Goal: Task Accomplishment & Management: Complete application form

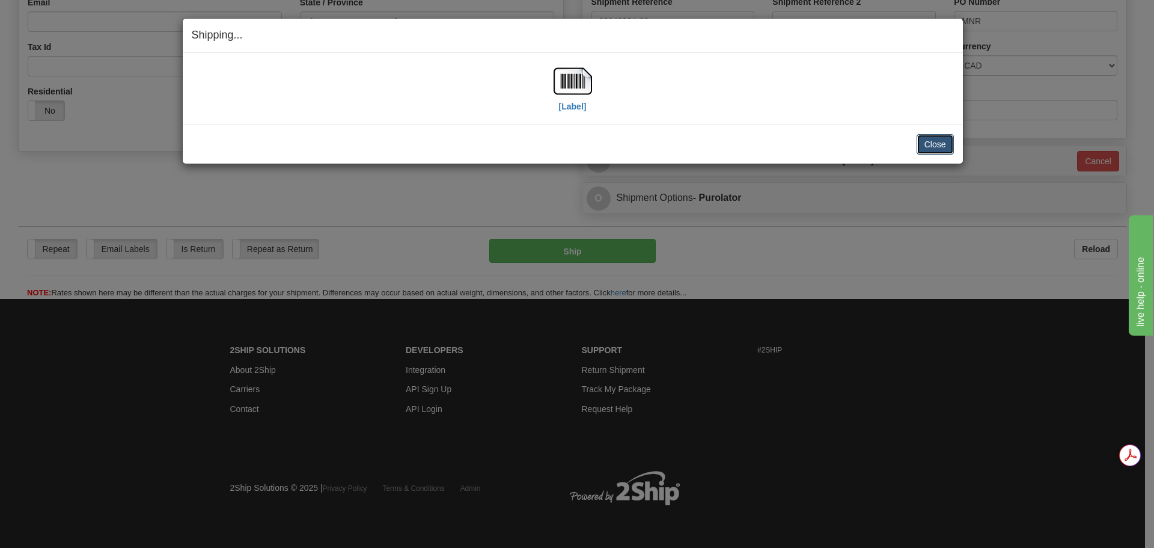
click at [929, 147] on button "Close" at bounding box center [935, 144] width 37 height 20
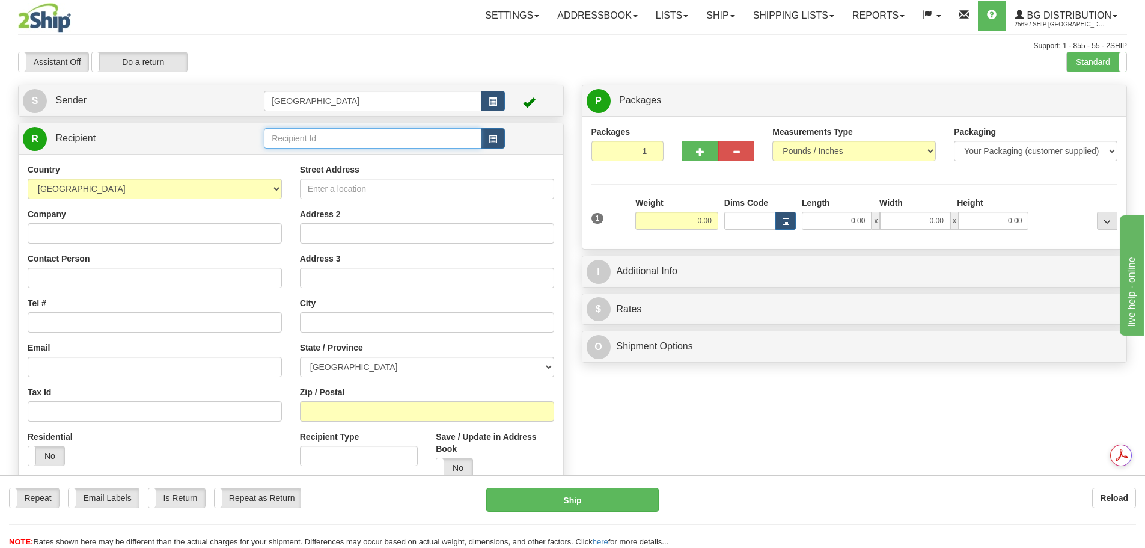
click at [375, 134] on input "text" at bounding box center [373, 138] width 218 height 20
click at [316, 162] on div "80043" at bounding box center [371, 156] width 206 height 13
type input "80043"
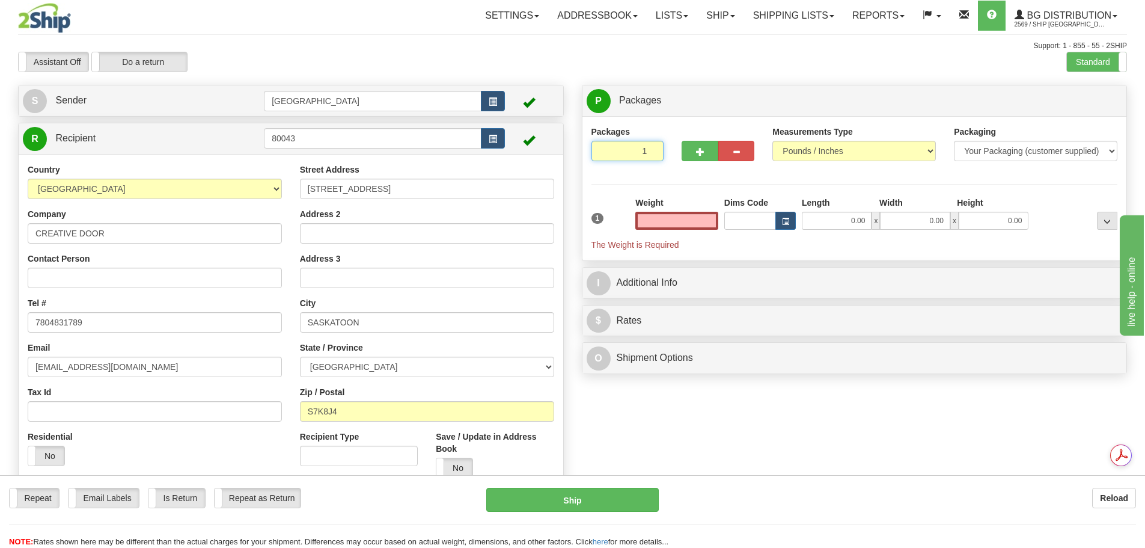
type input "2"
type input "0.00"
click at [650, 147] on input "2" at bounding box center [628, 151] width 73 height 20
click at [650, 147] on input "3" at bounding box center [628, 151] width 73 height 20
click at [650, 147] on input "4" at bounding box center [628, 151] width 73 height 20
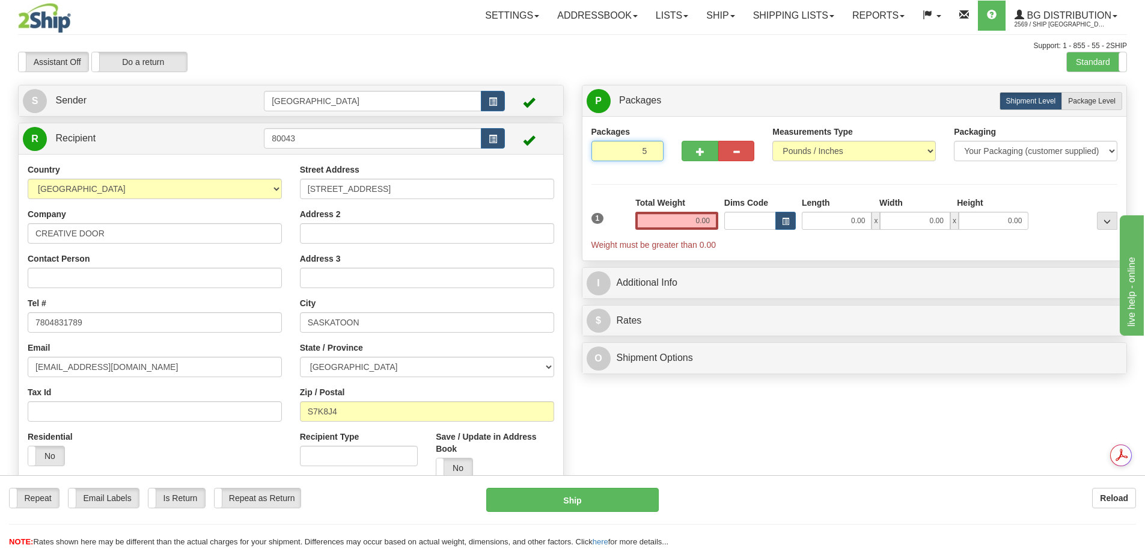
type input "5"
click at [650, 147] on input "5" at bounding box center [628, 151] width 73 height 20
click at [1113, 103] on span "Package Level" at bounding box center [1091, 101] width 47 height 8
radio input "true"
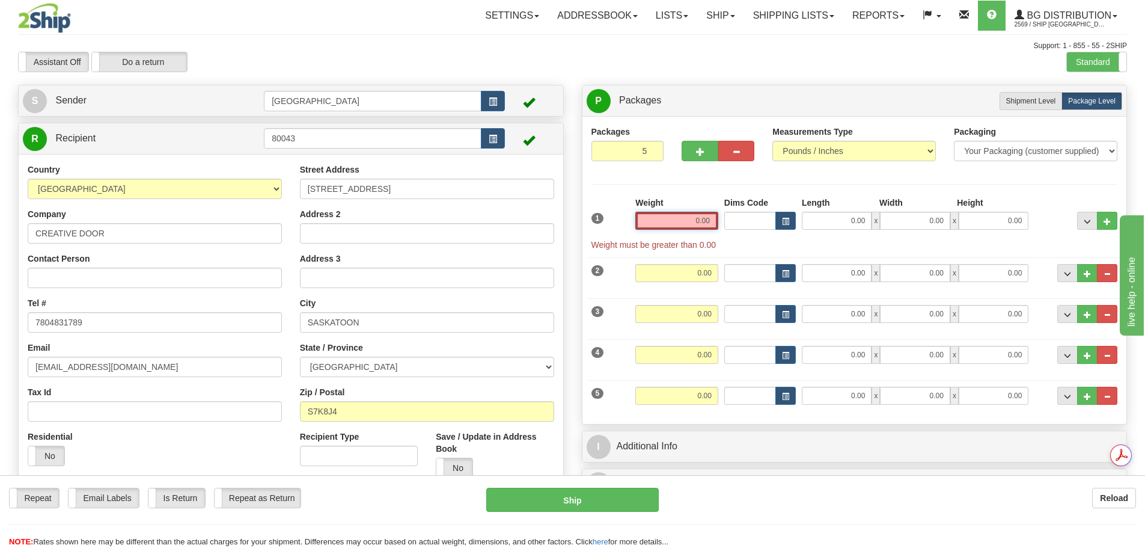
drag, startPoint x: 690, startPoint y: 215, endPoint x: 801, endPoint y: 215, distance: 111.2
click at [801, 215] on div "1 Weight 0.00 Dims Code 0.00" at bounding box center [855, 224] width 533 height 54
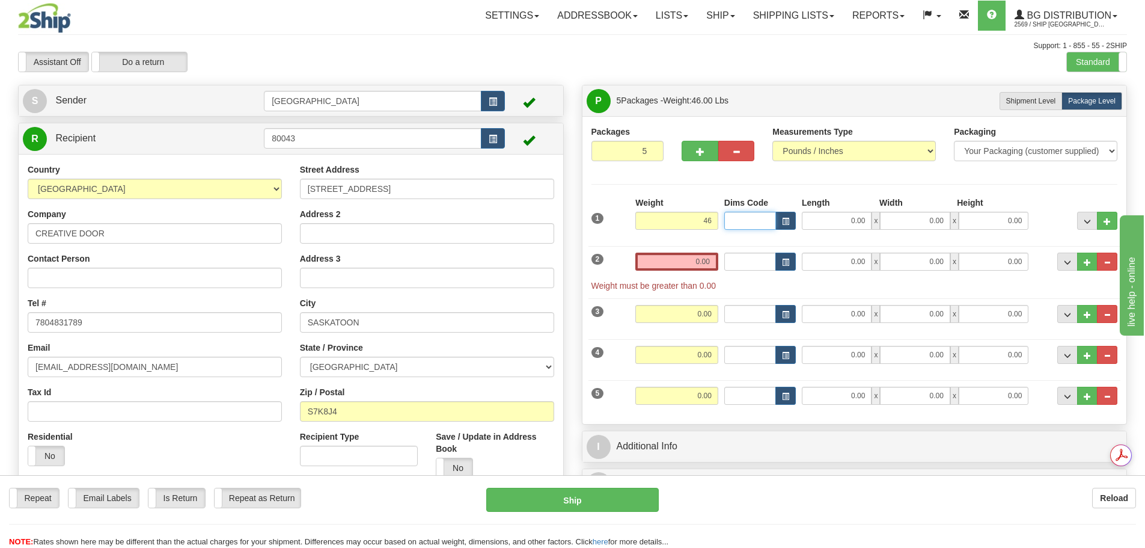
type input "46.00"
type input "14.00"
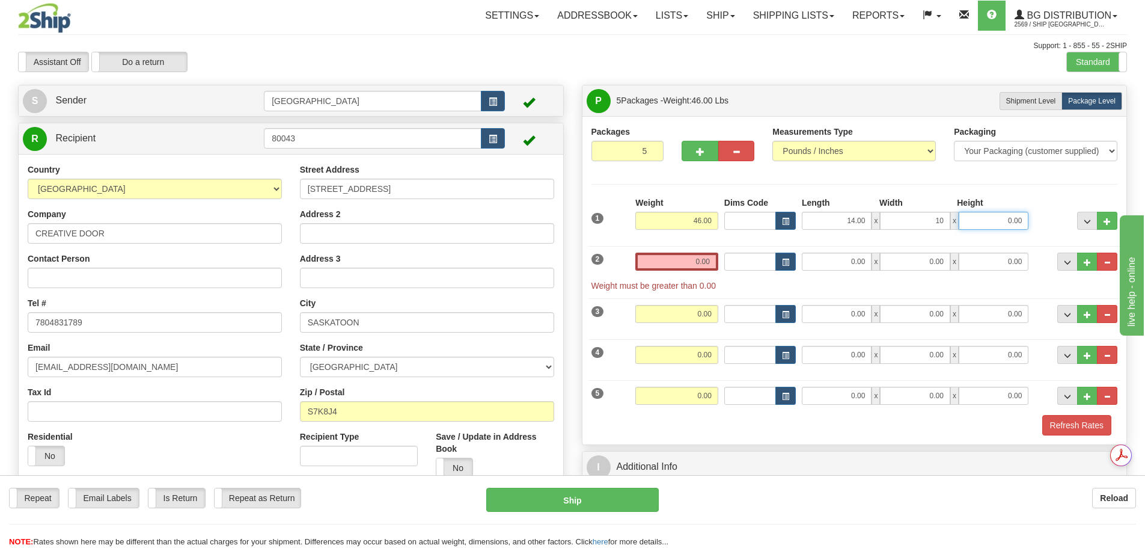
type input "10.00"
drag, startPoint x: 680, startPoint y: 257, endPoint x: 738, endPoint y: 259, distance: 58.4
click at [738, 259] on div "2 Weight 0.00 Dims Code Length Width Height" at bounding box center [855, 266] width 533 height 52
type input "46.00"
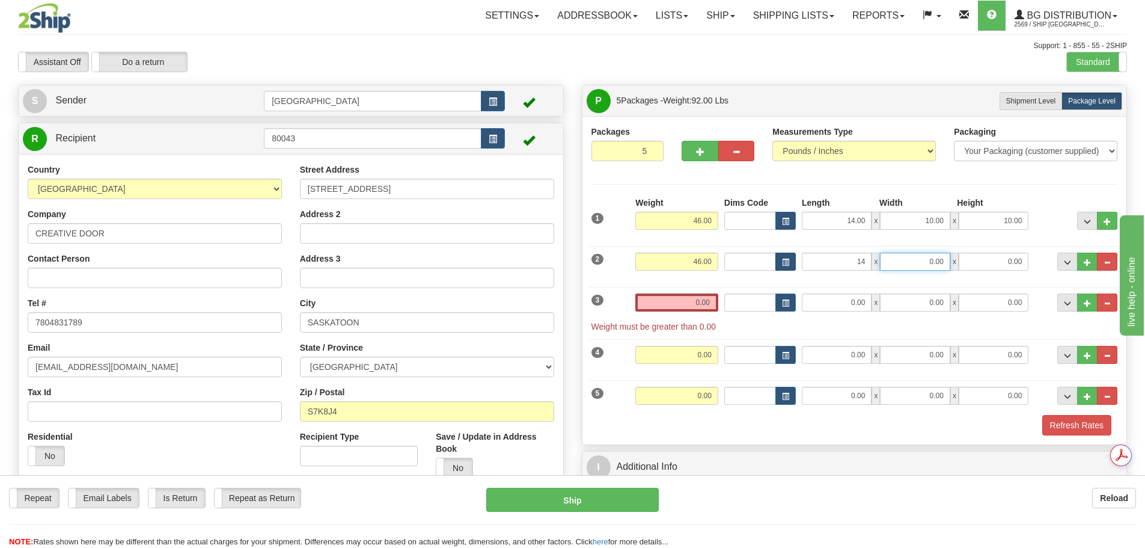
type input "14.00"
type input "10.00"
drag, startPoint x: 691, startPoint y: 297, endPoint x: 797, endPoint y: 304, distance: 105.5
click at [797, 304] on div "3 Weight 0.00 Dims Code Length Width Height" at bounding box center [855, 307] width 533 height 52
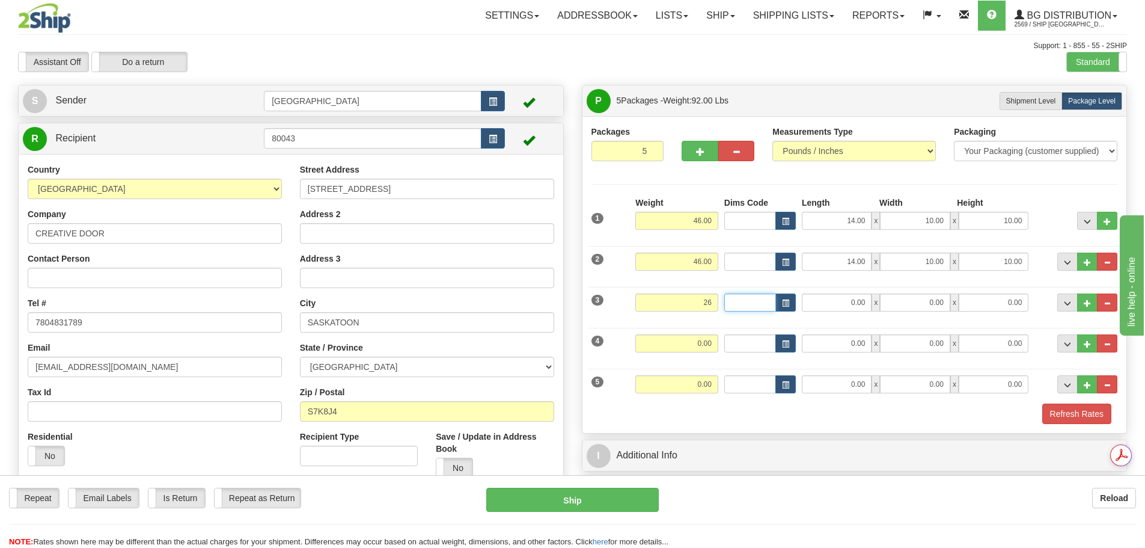
type input "26.00"
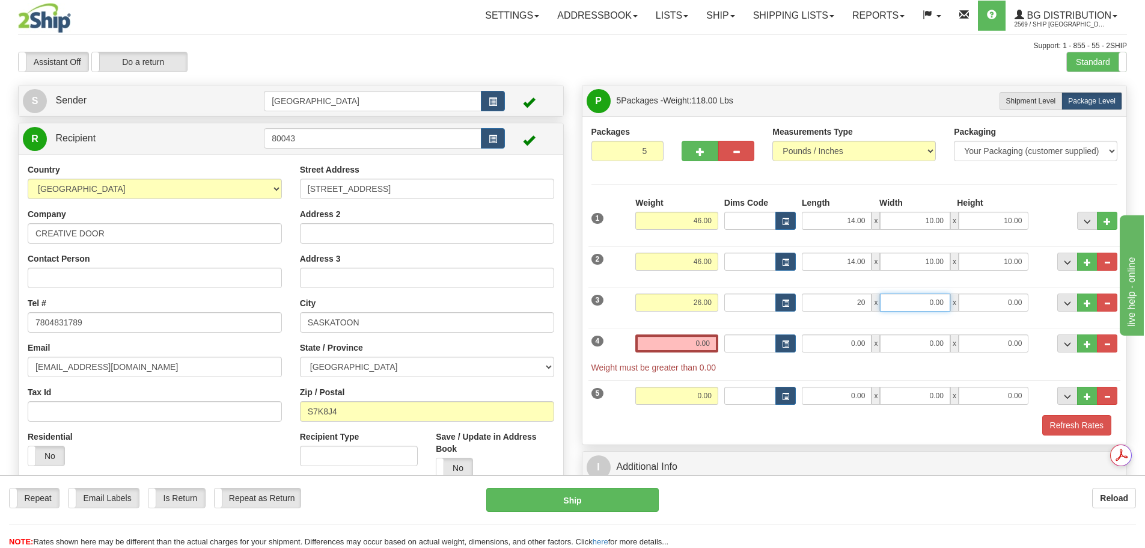
type input "20.00"
type input "10.00"
type input "7.00"
drag, startPoint x: 676, startPoint y: 342, endPoint x: 762, endPoint y: 345, distance: 86.6
click at [761, 344] on div "4 Weight 0.00 Dims Code Length Width Height" at bounding box center [855, 348] width 533 height 52
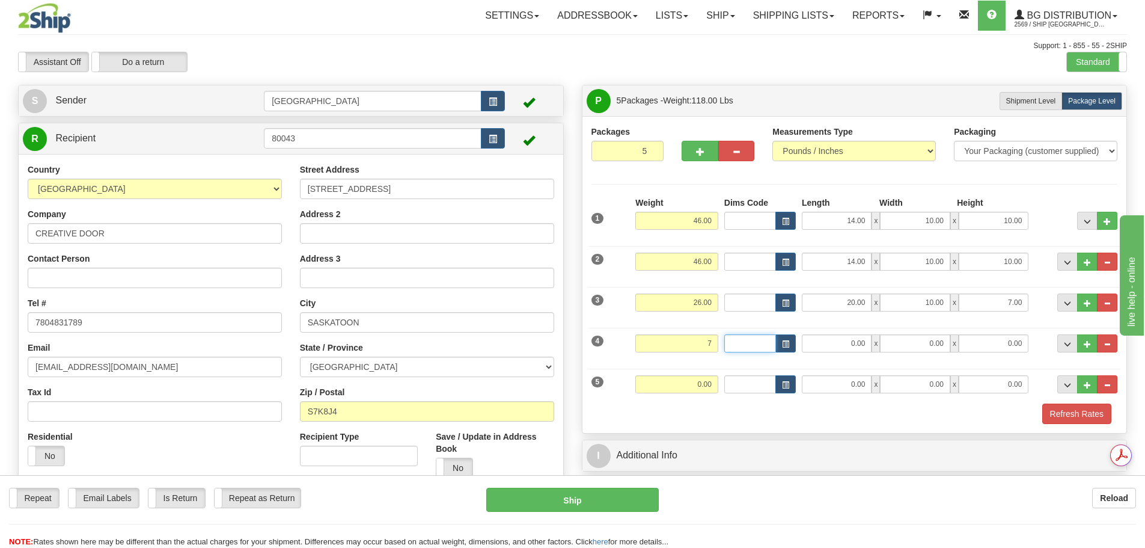
type input "7.00"
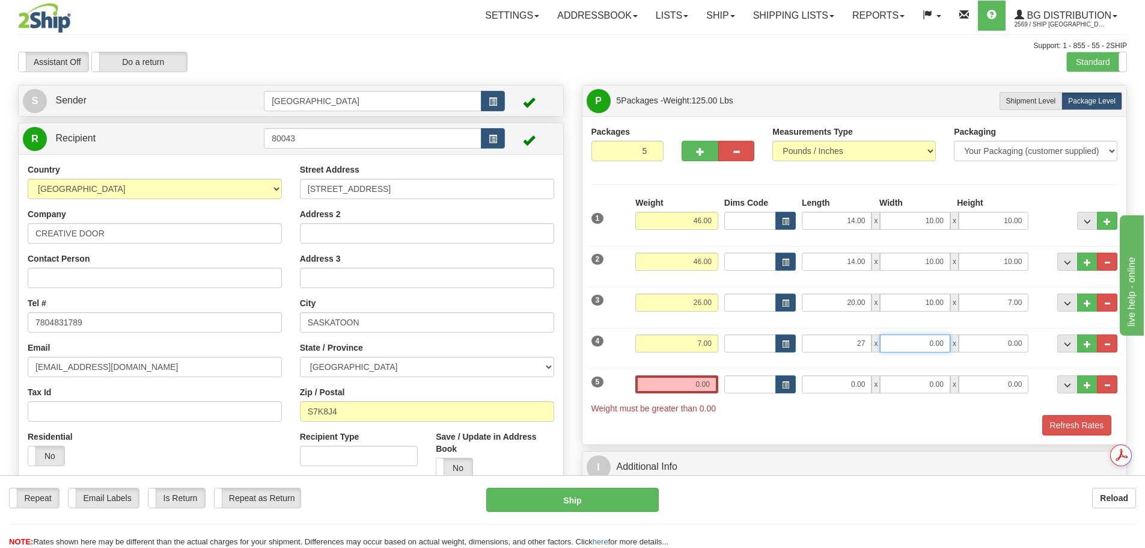
type input "27.00"
type input "8.00"
type input "4.00"
drag, startPoint x: 669, startPoint y: 394, endPoint x: 770, endPoint y: 380, distance: 102.6
click at [770, 380] on div "5 Weight 0.00 Dims Code Length Width Height" at bounding box center [855, 389] width 533 height 52
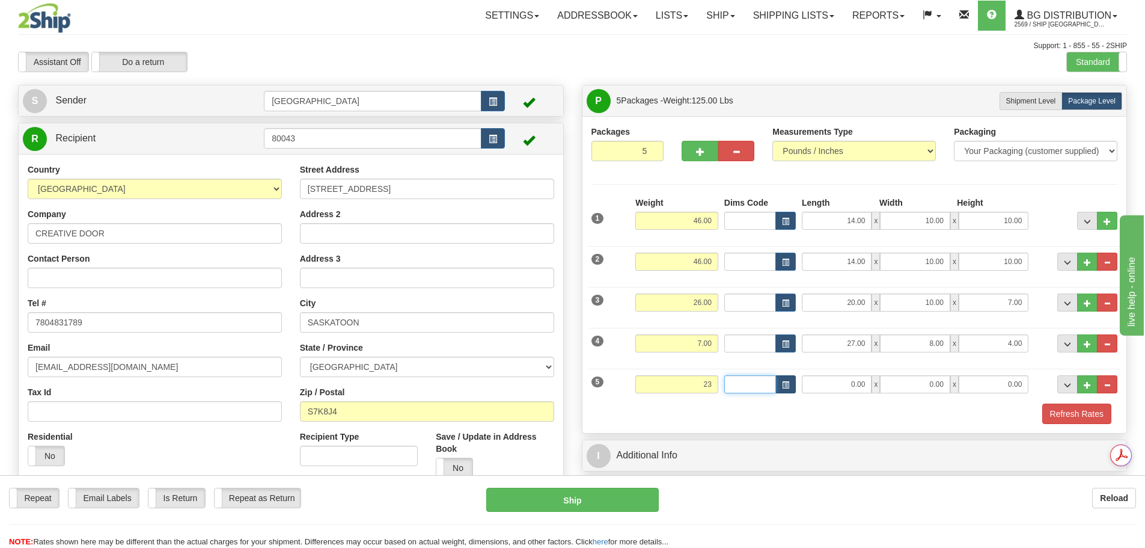
type input "23.00"
type input "27.00"
type input "8.00"
type input "4.00"
click at [849, 426] on div "Packages 5 5 Measurements Type" at bounding box center [855, 274] width 545 height 317
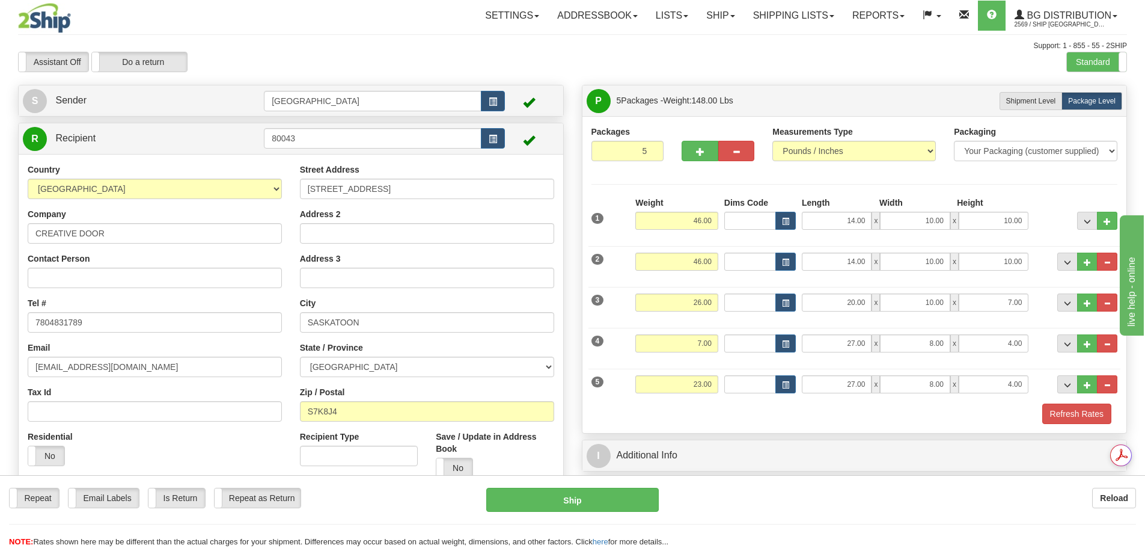
click at [812, 405] on div "Refresh Rates" at bounding box center [855, 413] width 533 height 20
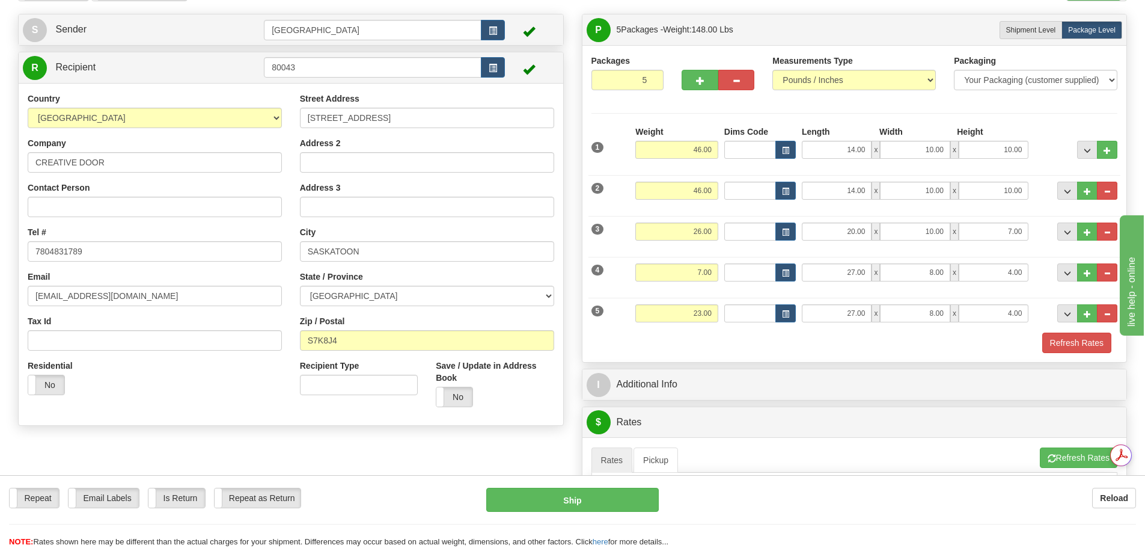
scroll to position [180, 0]
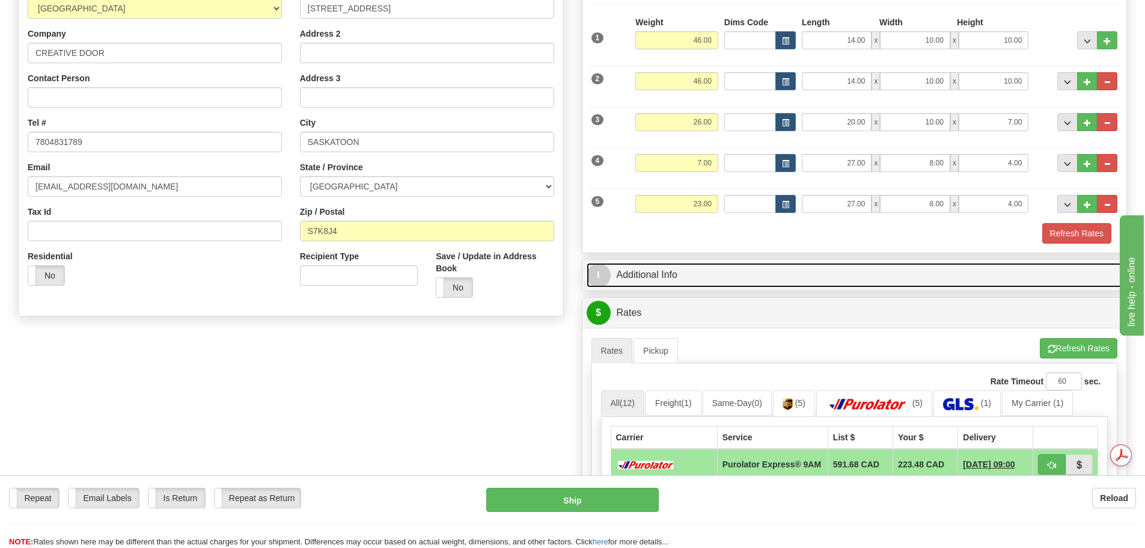
click at [747, 271] on link "I Additional Info" at bounding box center [855, 275] width 536 height 25
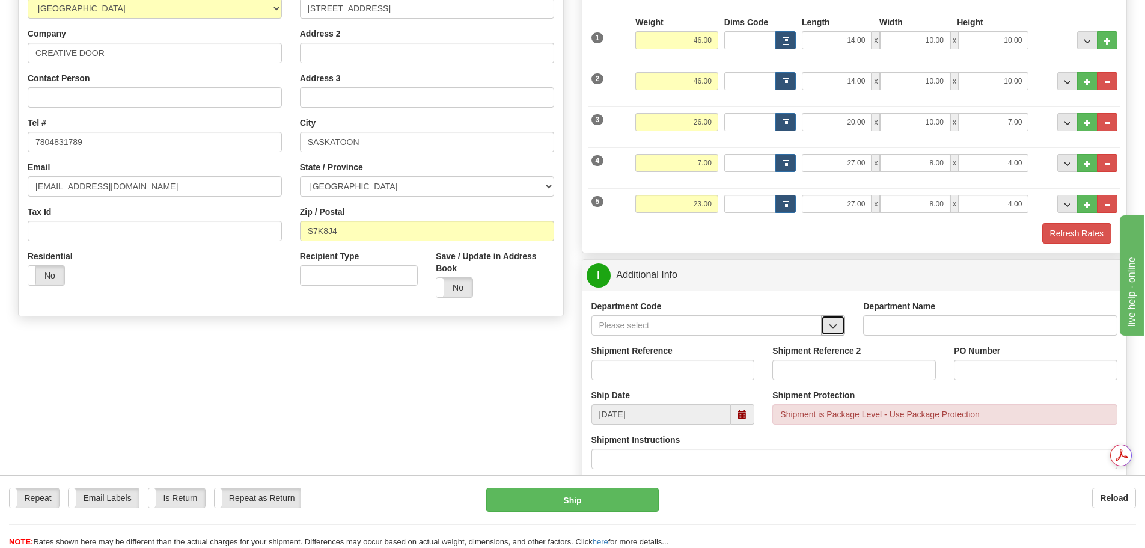
click at [844, 335] on button "button" at bounding box center [833, 325] width 24 height 20
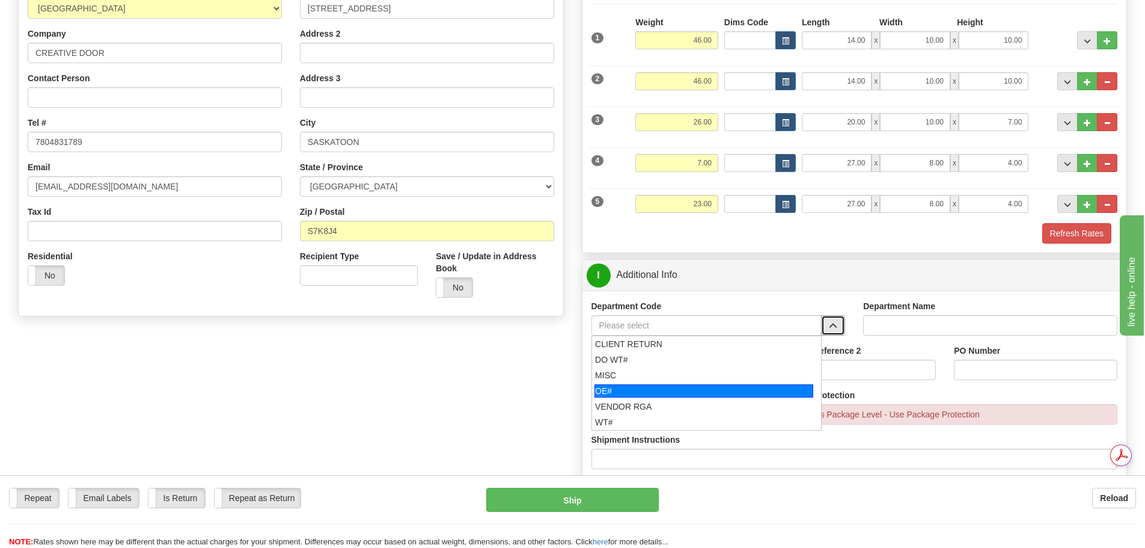
click at [758, 387] on div "OE#" at bounding box center [704, 390] width 219 height 13
type input "OE#"
type input "ORDERS"
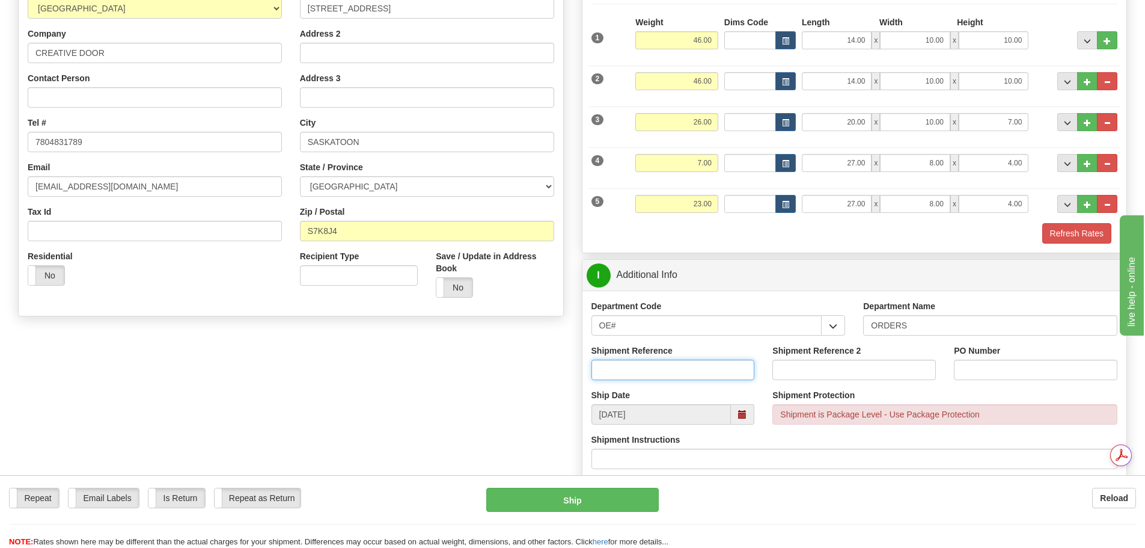
click at [661, 368] on input "Shipment Reference" at bounding box center [674, 370] width 164 height 20
type input "90040897-00"
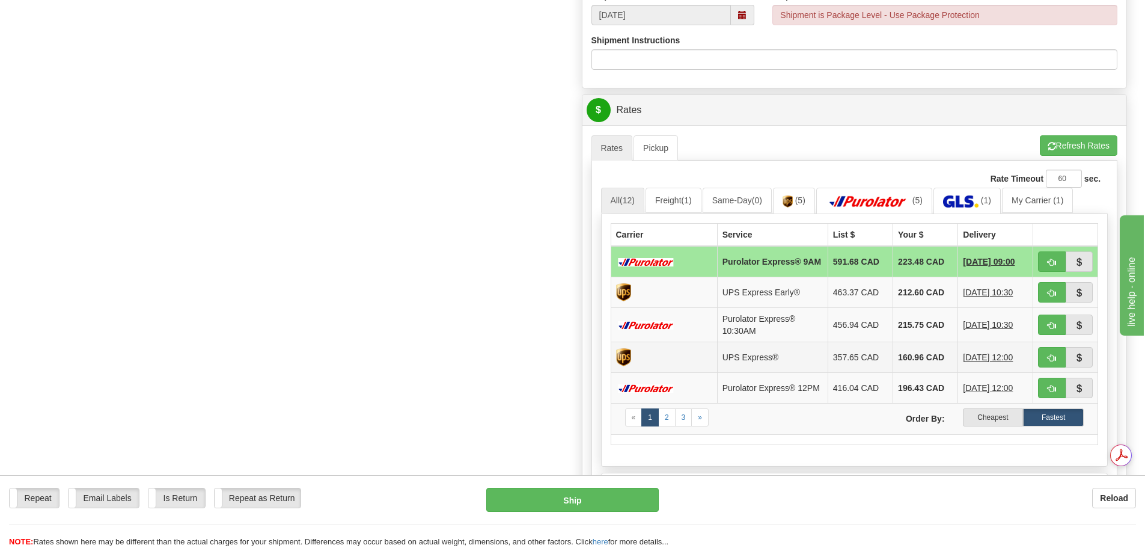
scroll to position [601, 0]
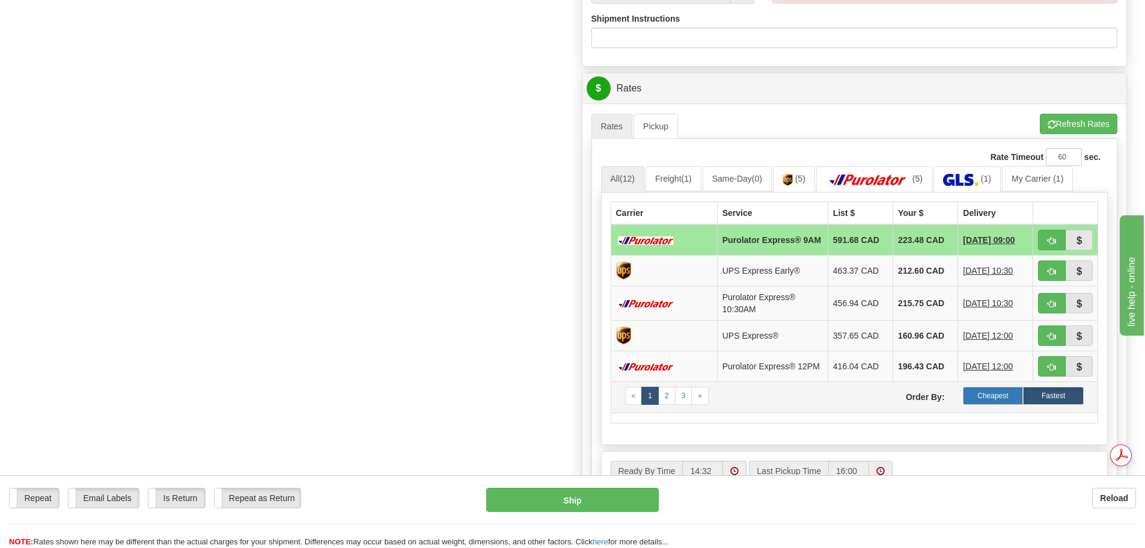
type input "SP41283"
click at [979, 400] on label "Cheapest" at bounding box center [993, 396] width 61 height 18
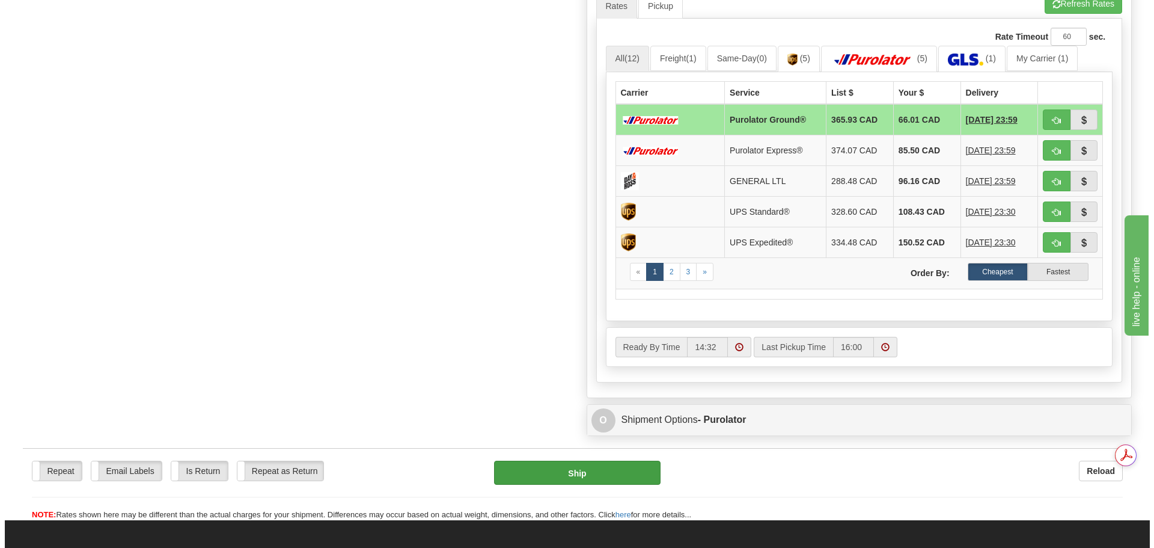
scroll to position [0, 0]
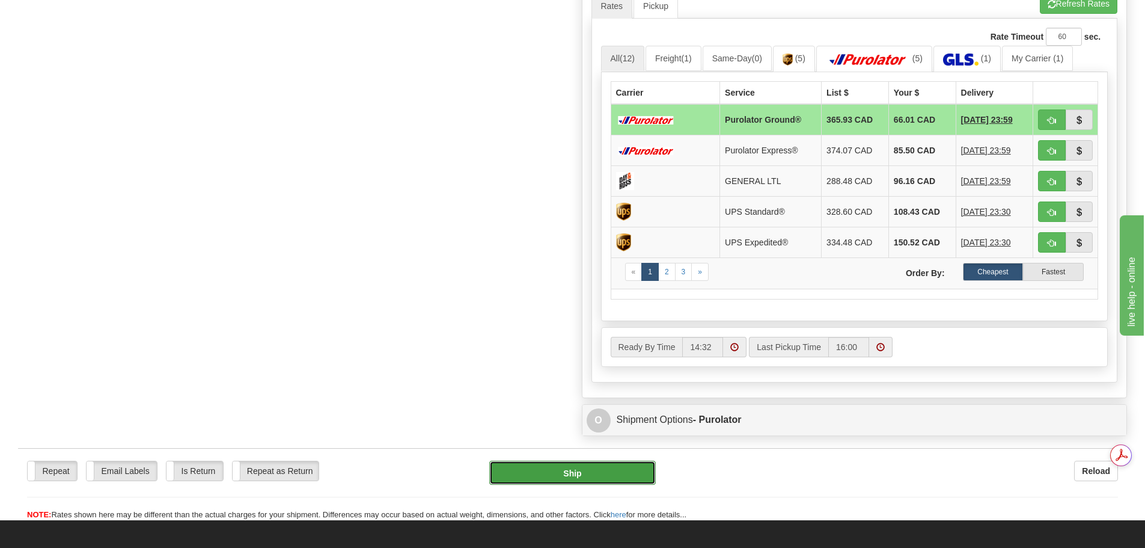
click at [591, 476] on button "Ship" at bounding box center [572, 473] width 167 height 24
type input "260"
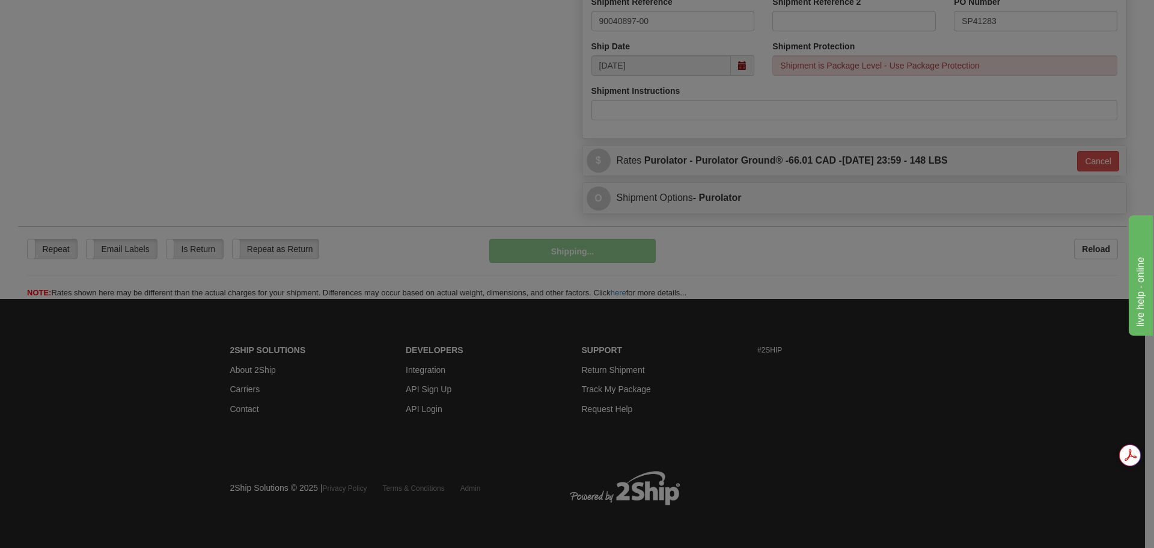
scroll to position [530, 0]
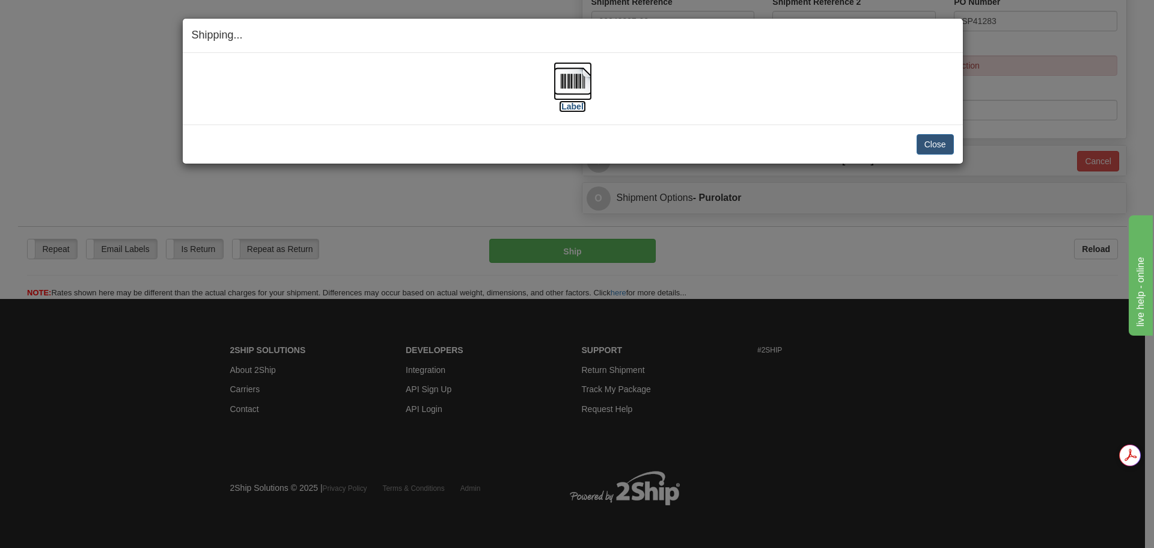
click at [572, 90] on img at bounding box center [573, 81] width 38 height 38
